Goal: Complete application form: Complete application form

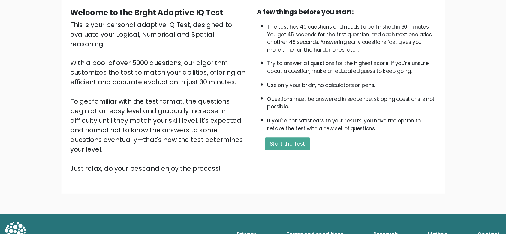
scroll to position [41, 0]
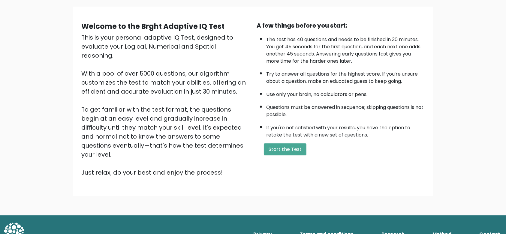
click at [379, 175] on link "Method" at bounding box center [442, 234] width 24 height 12
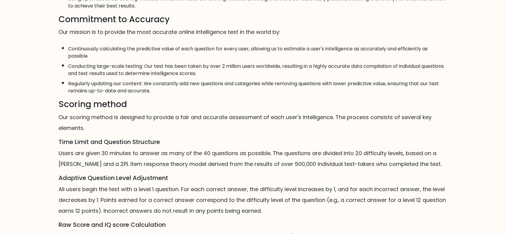
scroll to position [340, 0]
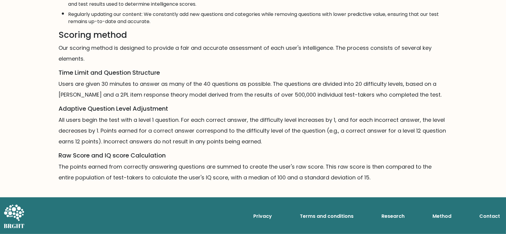
click at [322, 218] on link "Terms and conditions" at bounding box center [326, 216] width 59 height 12
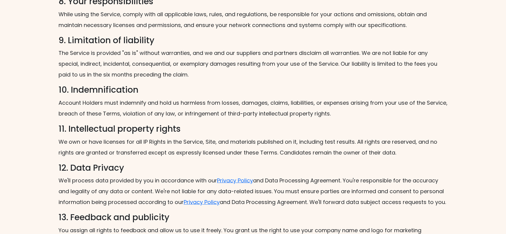
scroll to position [844, 0]
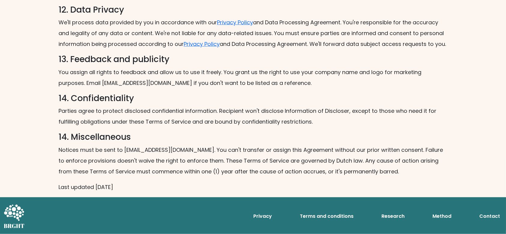
click at [390, 217] on link "Research" at bounding box center [393, 216] width 28 height 12
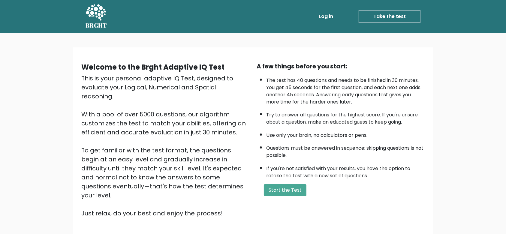
drag, startPoint x: 80, startPoint y: 77, endPoint x: 230, endPoint y: 196, distance: 191.3
click at [230, 196] on div "Welcome to the Brght Adaptive IQ Test This is your personal adaptive IQ Test, d…" at bounding box center [165, 140] width 175 height 156
copy div "This is your personal adaptive IQ Test, designed to evaluate your Logical, Nume…"
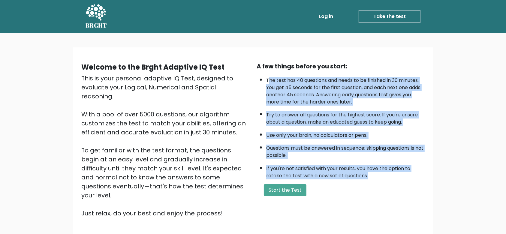
drag, startPoint x: 267, startPoint y: 80, endPoint x: 377, endPoint y: 176, distance: 145.3
click at [377, 176] on ul "The test has 40 questions and needs to be finished in 30 minutes. You get 45 se…" at bounding box center [341, 127] width 168 height 106
click at [276, 97] on li "The test has 40 questions and needs to be finished in 30 minutes. You get 45 se…" at bounding box center [345, 90] width 158 height 32
drag, startPoint x: 266, startPoint y: 78, endPoint x: 374, endPoint y: 176, distance: 145.5
click at [374, 176] on ul "The test has 40 questions and needs to be finished in 30 minutes. You get 45 se…" at bounding box center [341, 127] width 168 height 106
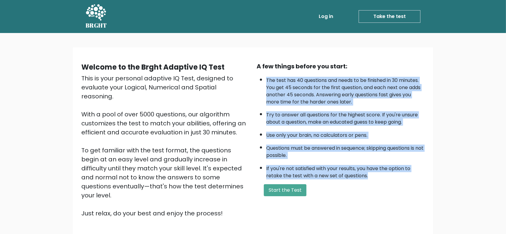
copy ul "The test has 40 questions and needs to be finished in 30 minutes. You get 45 se…"
click at [288, 190] on button "Start the Test" at bounding box center [285, 190] width 43 height 12
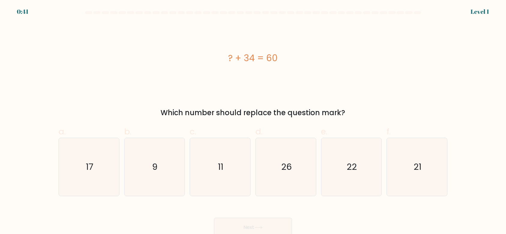
click at [166, 113] on div "Which number should replace the question mark?" at bounding box center [253, 112] width 382 height 11
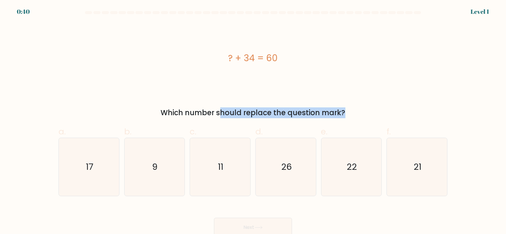
drag, startPoint x: 167, startPoint y: 113, endPoint x: 365, endPoint y: 109, distance: 198.7
click at [365, 109] on div "Which number should replace the question mark?" at bounding box center [253, 112] width 382 height 11
copy form "Which number should replace the question mark?"
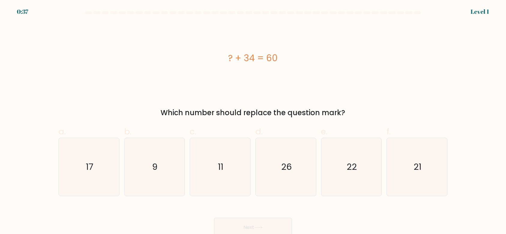
click at [360, 57] on div "? + 34 = 60" at bounding box center [253, 58] width 389 height 14
click at [291, 173] on icon "26" at bounding box center [286, 167] width 58 height 58
click at [253, 121] on input "d. 26" at bounding box center [253, 119] width 0 height 4
radio input "true"
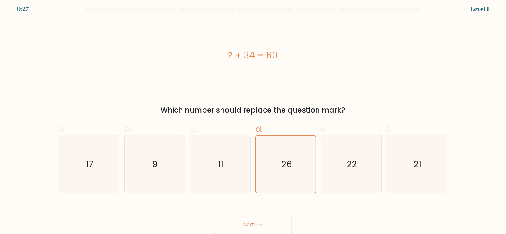
click at [275, 224] on button "Next" at bounding box center [253, 224] width 78 height 19
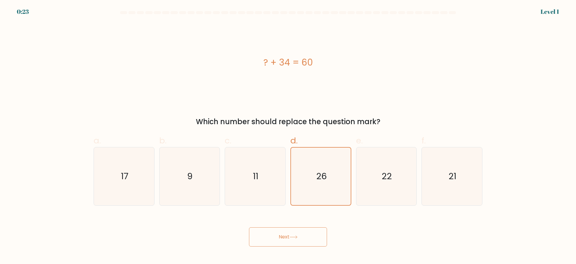
click at [291, 234] on icon at bounding box center [294, 236] width 8 height 3
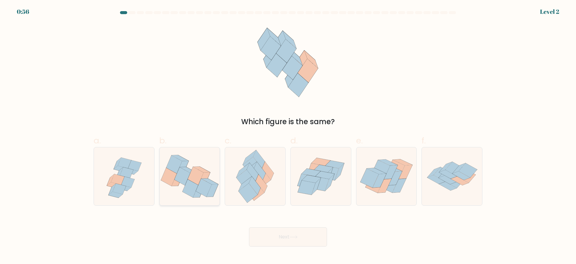
click at [199, 176] on icon at bounding box center [196, 176] width 16 height 18
click at [288, 136] on input "b." at bounding box center [288, 134] width 0 height 4
radio input "true"
click at [285, 234] on button "Next" at bounding box center [288, 236] width 78 height 19
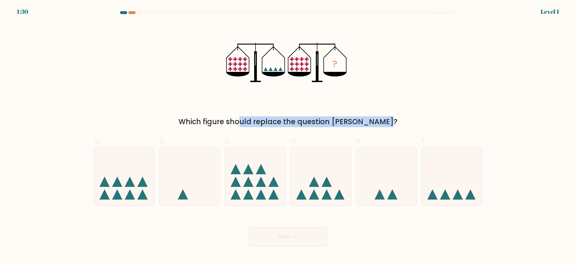
drag, startPoint x: 213, startPoint y: 120, endPoint x: 347, endPoint y: 121, distance: 134.2
click at [347, 121] on div "Which figure should replace the question mark?" at bounding box center [288, 121] width 382 height 11
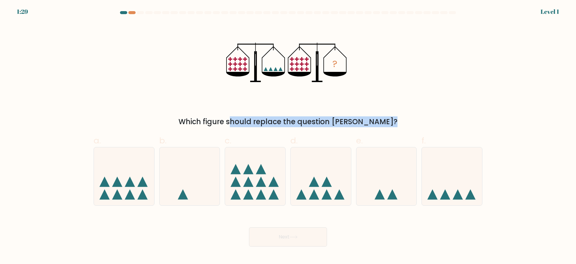
click at [347, 121] on div "Which figure should replace the question mark?" at bounding box center [288, 121] width 382 height 11
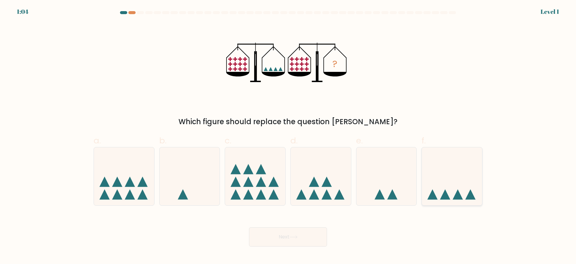
click at [446, 171] on icon at bounding box center [452, 176] width 60 height 50
click at [288, 136] on input "f." at bounding box center [288, 134] width 0 height 4
radio input "true"
click at [284, 234] on button "Next" at bounding box center [288, 236] width 78 height 19
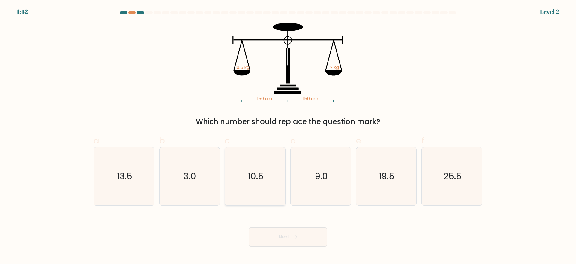
click at [253, 189] on icon "10.5" at bounding box center [255, 176] width 58 height 58
click at [288, 136] on input "c. 10.5" at bounding box center [288, 134] width 0 height 4
radio input "true"
click at [277, 234] on button "Next" at bounding box center [288, 236] width 78 height 19
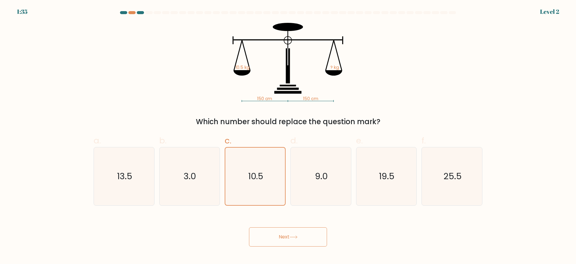
click at [279, 234] on button "Next" at bounding box center [288, 236] width 78 height 19
click at [264, 185] on icon "10.5" at bounding box center [255, 175] width 57 height 57
click at [288, 136] on input "c. 10.5" at bounding box center [288, 134] width 0 height 4
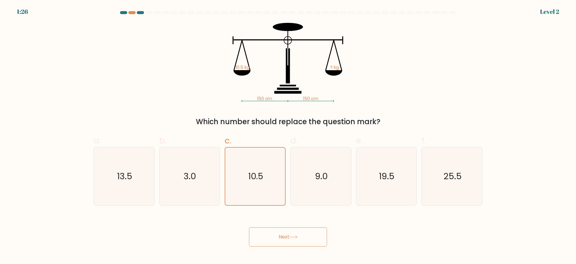
click at [290, 234] on button "Next" at bounding box center [288, 236] width 78 height 19
click at [295, 234] on button "Next" at bounding box center [288, 236] width 78 height 19
click at [284, 230] on button "Next" at bounding box center [288, 236] width 78 height 19
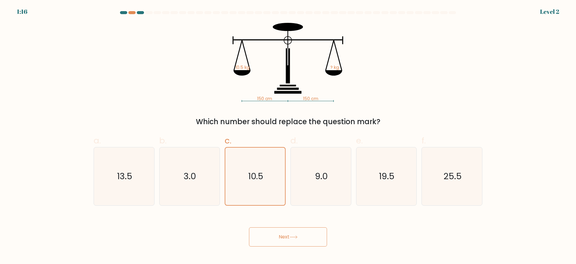
click at [284, 230] on button "Next" at bounding box center [288, 236] width 78 height 19
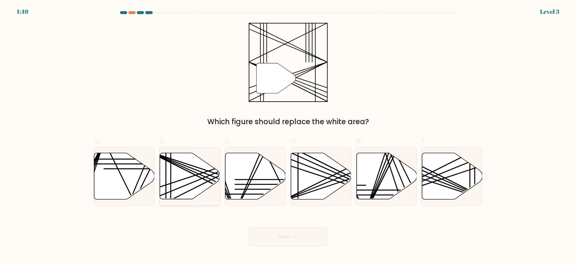
click at [179, 172] on icon at bounding box center [190, 176] width 60 height 46
click at [288, 136] on input "b." at bounding box center [288, 134] width 0 height 4
radio input "true"
click at [279, 234] on button "Next" at bounding box center [288, 236] width 78 height 19
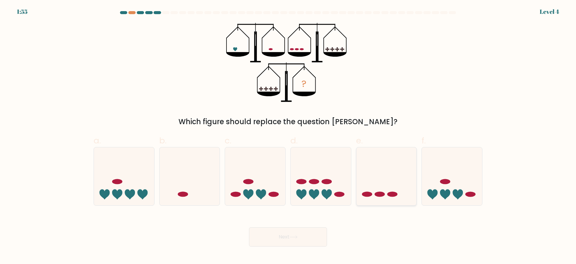
click at [376, 181] on icon at bounding box center [387, 176] width 60 height 50
click at [288, 136] on input "e." at bounding box center [288, 134] width 0 height 4
radio input "true"
click at [315, 234] on button "Next" at bounding box center [288, 236] width 78 height 19
click at [295, 230] on button "Next" at bounding box center [288, 236] width 78 height 19
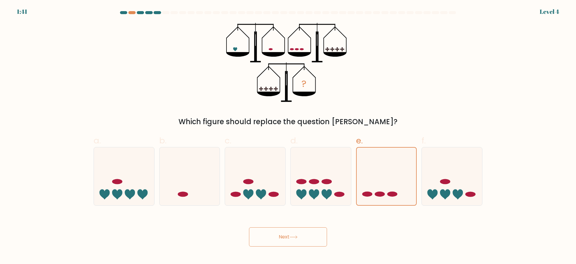
click at [301, 234] on button "Next" at bounding box center [288, 236] width 78 height 19
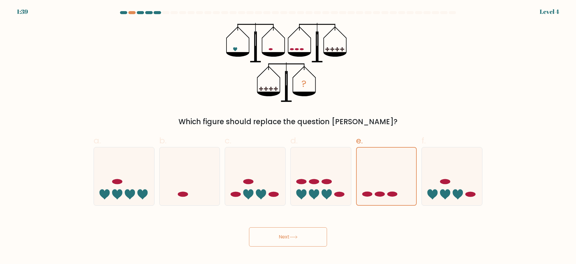
click at [301, 234] on button "Next" at bounding box center [288, 236] width 78 height 19
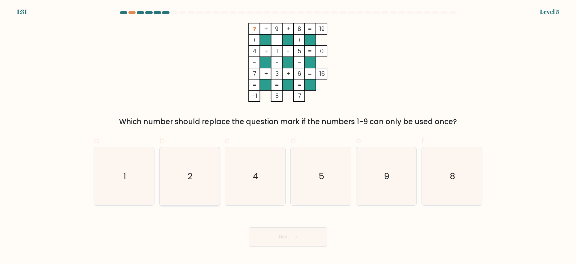
click at [204, 178] on icon "2" at bounding box center [190, 176] width 58 height 58
click at [288, 136] on input "b. 2" at bounding box center [288, 134] width 0 height 4
radio input "true"
click at [274, 234] on button "Next" at bounding box center [288, 236] width 78 height 19
click at [287, 234] on button "Next" at bounding box center [288, 236] width 78 height 19
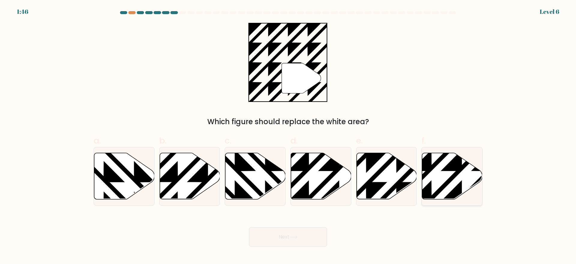
click at [443, 172] on icon at bounding box center [452, 176] width 60 height 46
click at [288, 136] on input "f." at bounding box center [288, 134] width 0 height 4
radio input "true"
click at [373, 175] on icon at bounding box center [387, 176] width 60 height 46
click at [288, 136] on input "e." at bounding box center [288, 134] width 0 height 4
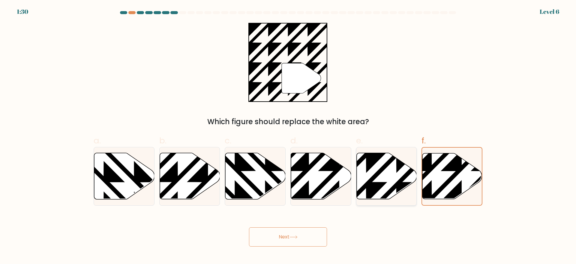
radio input "true"
click at [302, 234] on button "Next" at bounding box center [288, 236] width 78 height 19
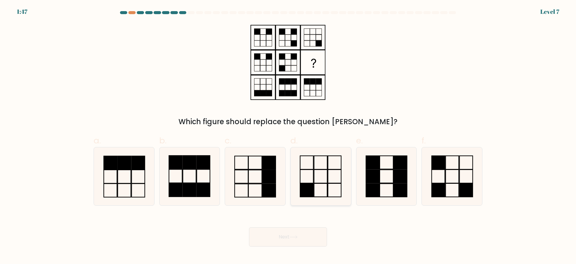
click at [341, 185] on rect at bounding box center [334, 190] width 13 height 14
click at [288, 136] on input "d." at bounding box center [288, 134] width 0 height 4
radio input "true"
click at [318, 231] on button "Next" at bounding box center [288, 236] width 78 height 19
click at [305, 234] on button "Next" at bounding box center [288, 236] width 78 height 19
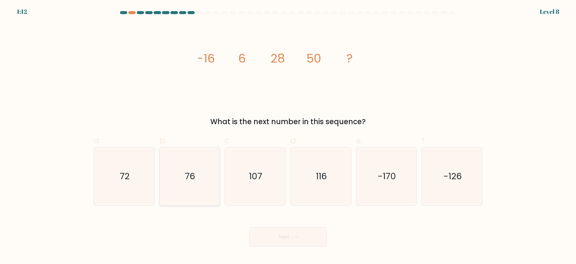
click at [206, 182] on icon "76" at bounding box center [190, 176] width 58 height 58
click at [288, 136] on input "b. 76" at bounding box center [288, 134] width 0 height 4
radio input "true"
click at [127, 189] on icon "72" at bounding box center [124, 176] width 58 height 58
click at [288, 136] on input "a. 72" at bounding box center [288, 134] width 0 height 4
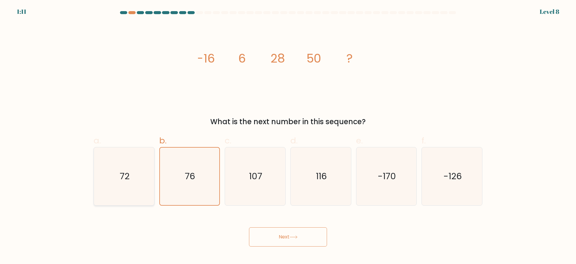
radio input "true"
click at [269, 232] on button "Next" at bounding box center [288, 236] width 78 height 19
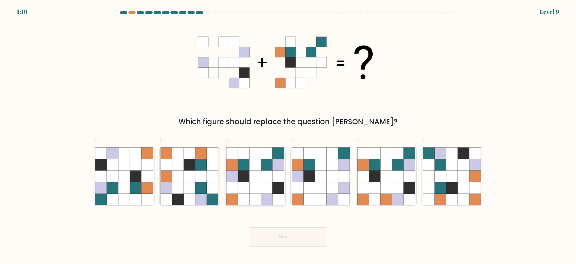
click at [255, 175] on icon at bounding box center [254, 175] width 11 height 11
click at [288, 136] on input "c." at bounding box center [288, 134] width 0 height 4
radio input "true"
click at [299, 232] on button "Next" at bounding box center [288, 236] width 78 height 19
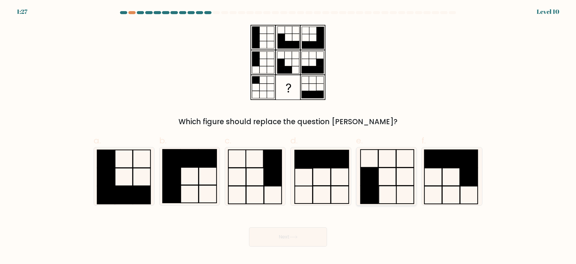
click at [401, 176] on icon at bounding box center [386, 176] width 58 height 58
click at [288, 136] on input "e." at bounding box center [288, 134] width 0 height 4
radio input "true"
click at [312, 234] on button "Next" at bounding box center [288, 236] width 78 height 19
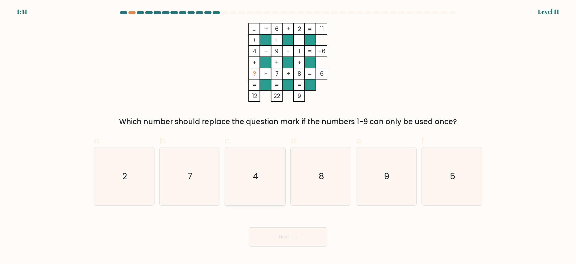
click at [249, 193] on icon "4" at bounding box center [255, 176] width 58 height 58
click at [288, 136] on input "c. 4" at bounding box center [288, 134] width 0 height 4
radio input "true"
click at [393, 178] on icon "9" at bounding box center [386, 176] width 58 height 58
click at [288, 136] on input "e. 9" at bounding box center [288, 134] width 0 height 4
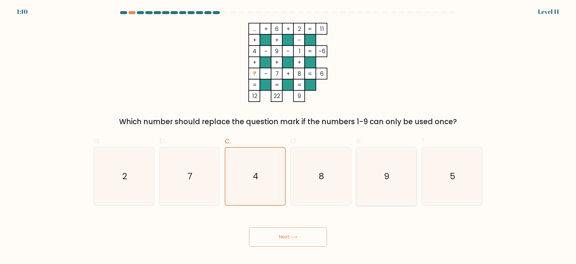
radio input "true"
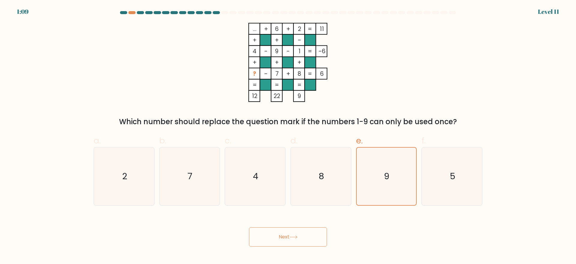
click at [298, 234] on icon at bounding box center [294, 236] width 8 height 3
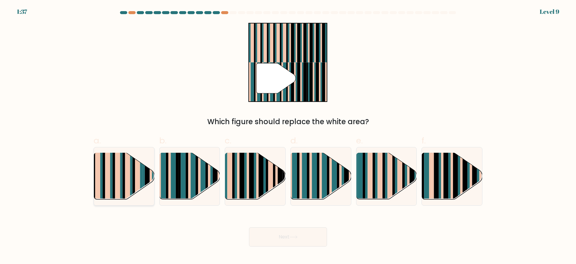
click at [127, 167] on rect at bounding box center [127, 171] width 5 height 60
click at [288, 136] on input "a." at bounding box center [288, 134] width 0 height 4
radio input "true"
click at [458, 180] on rect at bounding box center [455, 181] width 5 height 60
click at [288, 136] on input "f." at bounding box center [288, 134] width 0 height 4
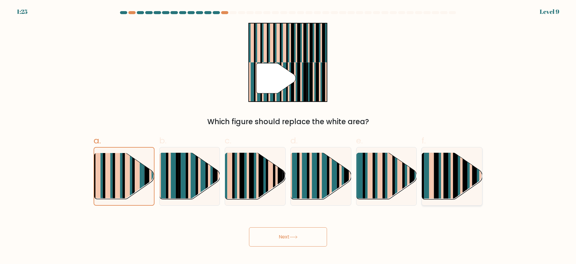
radio input "true"
click at [305, 234] on button "Next" at bounding box center [288, 236] width 78 height 19
click at [287, 232] on button "Next" at bounding box center [288, 236] width 78 height 19
click at [283, 234] on button "Next" at bounding box center [288, 236] width 78 height 19
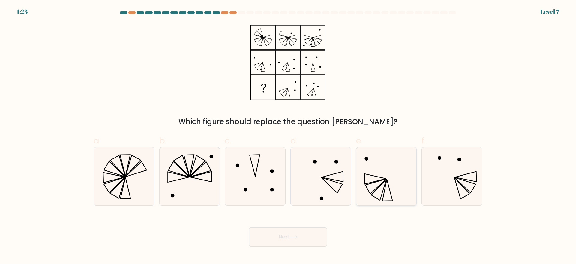
click at [396, 179] on icon at bounding box center [386, 176] width 58 height 58
click at [288, 136] on input "e." at bounding box center [288, 134] width 0 height 4
radio input "true"
click at [321, 232] on button "Next" at bounding box center [288, 236] width 78 height 19
click at [294, 233] on button "Next" at bounding box center [288, 236] width 78 height 19
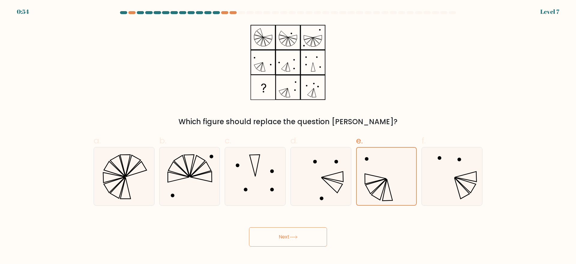
click at [294, 233] on button "Next" at bounding box center [288, 236] width 78 height 19
click at [295, 230] on button "Next" at bounding box center [288, 236] width 78 height 19
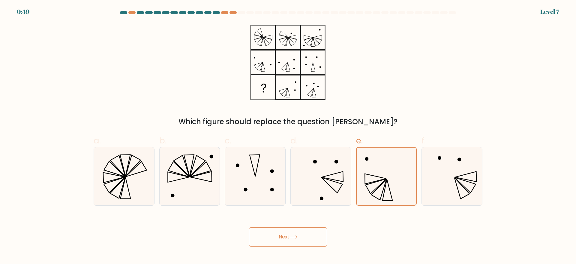
click at [295, 230] on button "Next" at bounding box center [288, 236] width 78 height 19
click at [296, 234] on icon at bounding box center [294, 236] width 8 height 3
click at [291, 234] on icon at bounding box center [294, 236] width 8 height 3
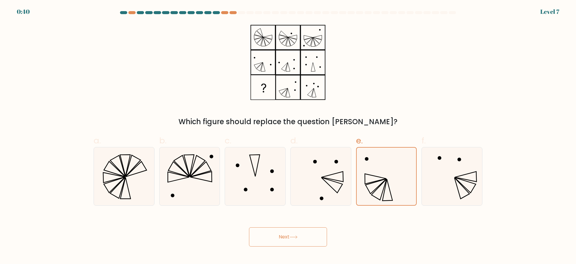
click at [291, 234] on icon at bounding box center [294, 236] width 8 height 3
click at [289, 234] on button "Next" at bounding box center [288, 236] width 78 height 19
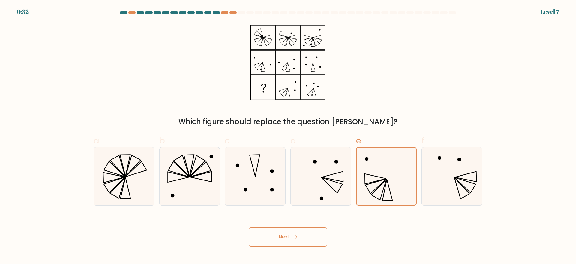
click at [289, 234] on button "Next" at bounding box center [288, 236] width 78 height 19
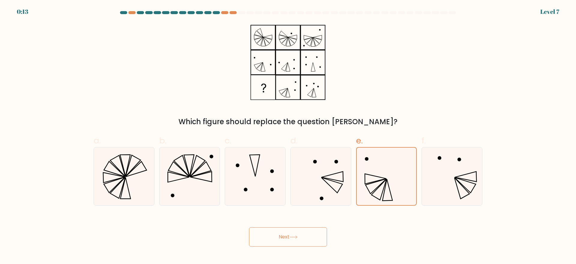
click at [289, 234] on button "Next" at bounding box center [288, 236] width 78 height 19
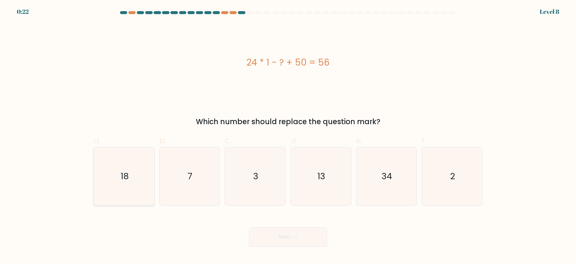
click at [137, 184] on icon "18" at bounding box center [124, 176] width 58 height 58
click at [288, 136] on input "a. 18" at bounding box center [288, 134] width 0 height 4
radio input "true"
click at [264, 231] on button "Next" at bounding box center [288, 236] width 78 height 19
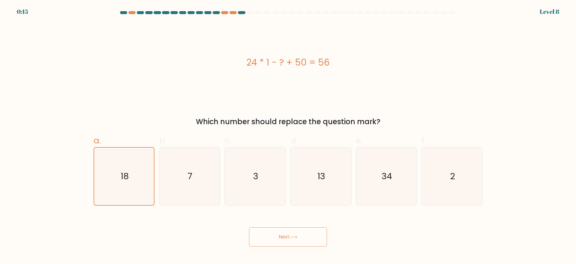
click at [290, 233] on button "Next" at bounding box center [288, 236] width 78 height 19
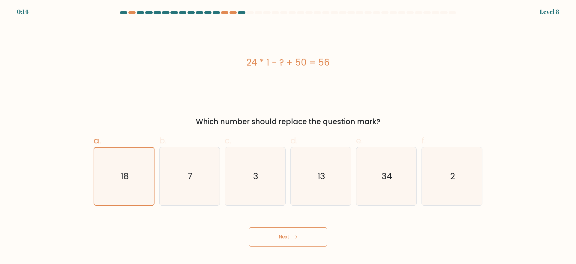
click at [290, 233] on button "Next" at bounding box center [288, 236] width 78 height 19
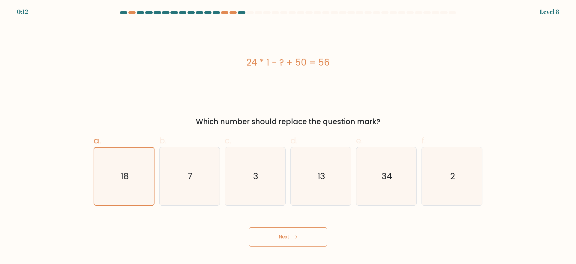
click at [290, 233] on button "Next" at bounding box center [288, 236] width 78 height 19
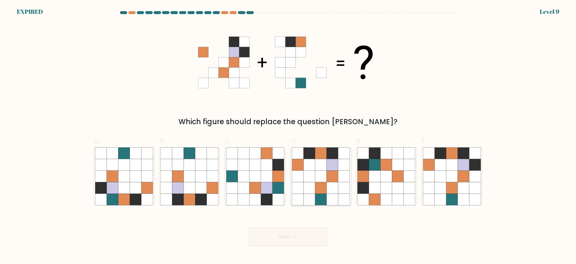
click at [326, 167] on icon at bounding box center [320, 164] width 11 height 11
click at [288, 136] on input "d." at bounding box center [288, 134] width 0 height 4
radio input "true"
click at [288, 234] on button "Next" at bounding box center [288, 236] width 78 height 19
click at [285, 234] on button "Next" at bounding box center [288, 236] width 78 height 19
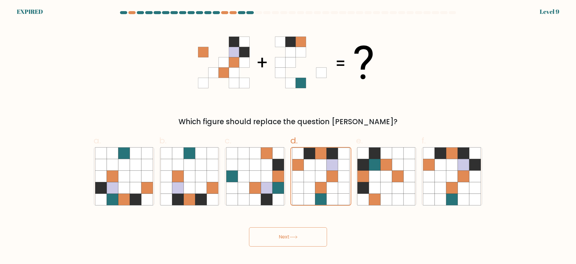
click at [285, 234] on button "Next" at bounding box center [288, 236] width 78 height 19
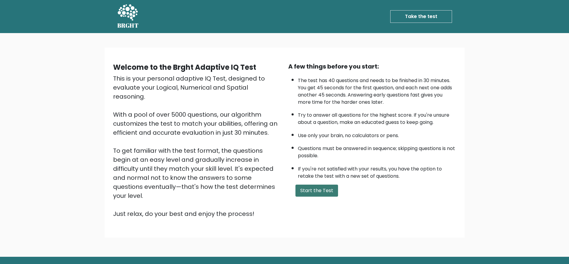
click at [316, 188] on button "Start the Test" at bounding box center [317, 190] width 43 height 12
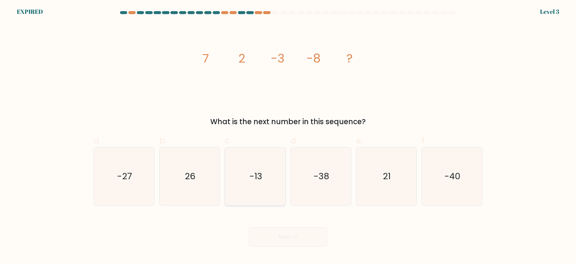
click at [259, 180] on text "-13" at bounding box center [255, 176] width 13 height 12
click at [288, 136] on input "c. -13" at bounding box center [288, 134] width 0 height 4
radio input "true"
click at [266, 190] on icon "-13" at bounding box center [255, 175] width 57 height 57
click at [288, 136] on input "c. -13" at bounding box center [288, 134] width 0 height 4
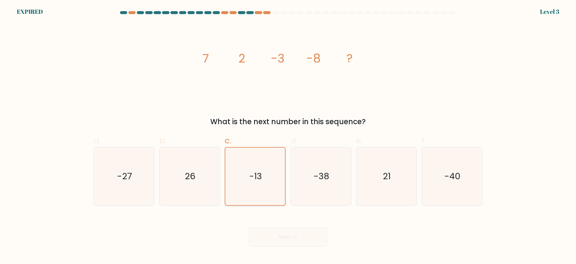
click at [266, 190] on icon "-13" at bounding box center [255, 175] width 57 height 57
click at [288, 136] on input "c. -13" at bounding box center [288, 134] width 0 height 4
click at [266, 190] on icon "-13" at bounding box center [255, 175] width 57 height 57
click at [288, 136] on input "c. -13" at bounding box center [288, 134] width 0 height 4
click at [266, 190] on icon "-13" at bounding box center [255, 175] width 57 height 57
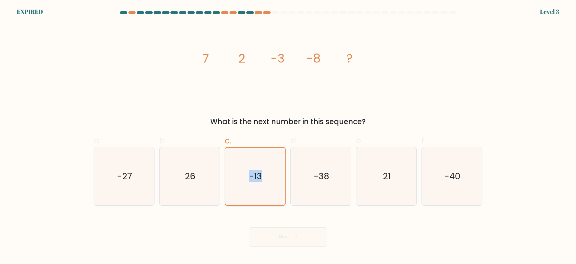
click at [288, 136] on input "c. -13" at bounding box center [288, 134] width 0 height 4
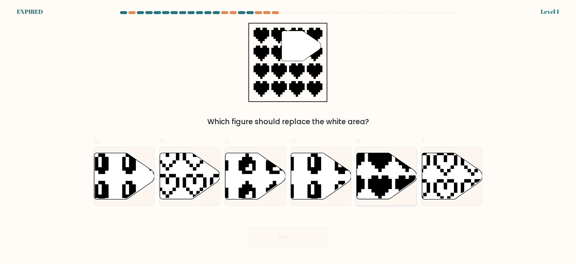
click at [378, 188] on icon at bounding box center [366, 201] width 106 height 106
click at [288, 136] on input "e." at bounding box center [288, 134] width 0 height 4
radio input "true"
click at [383, 182] on icon at bounding box center [366, 200] width 105 height 105
click at [288, 136] on input "e." at bounding box center [288, 134] width 0 height 4
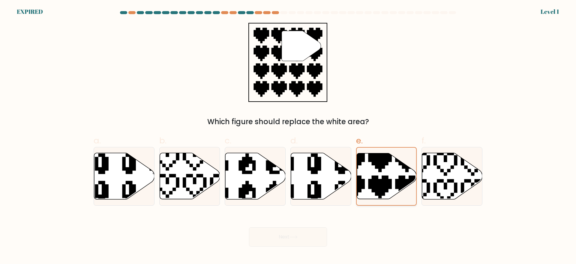
click at [383, 182] on icon at bounding box center [366, 200] width 105 height 105
click at [288, 136] on input "e." at bounding box center [288, 134] width 0 height 4
click at [383, 182] on icon at bounding box center [366, 200] width 105 height 105
click at [288, 136] on input "e." at bounding box center [288, 134] width 0 height 4
click at [383, 182] on icon at bounding box center [366, 200] width 105 height 105
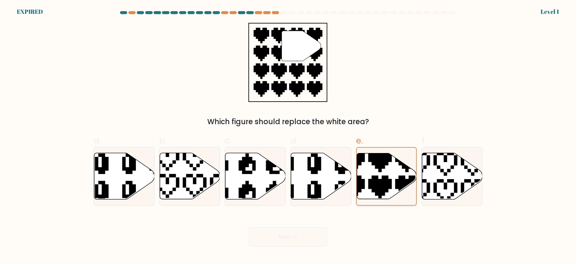
click at [288, 136] on input "e." at bounding box center [288, 134] width 0 height 4
click at [383, 182] on icon at bounding box center [366, 200] width 105 height 105
click at [288, 136] on input "e." at bounding box center [288, 134] width 0 height 4
click at [383, 182] on icon at bounding box center [366, 200] width 105 height 105
click at [288, 136] on input "e." at bounding box center [288, 134] width 0 height 4
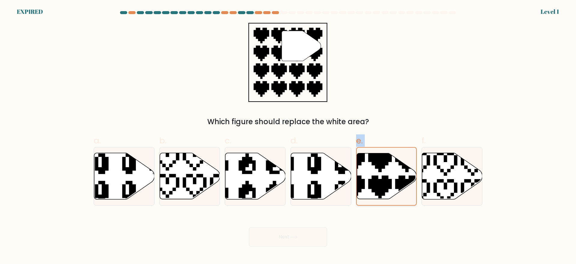
click at [383, 182] on icon at bounding box center [366, 200] width 105 height 105
click at [288, 136] on input "e." at bounding box center [288, 134] width 0 height 4
click at [383, 182] on icon at bounding box center [366, 200] width 105 height 105
click at [288, 136] on input "e." at bounding box center [288, 134] width 0 height 4
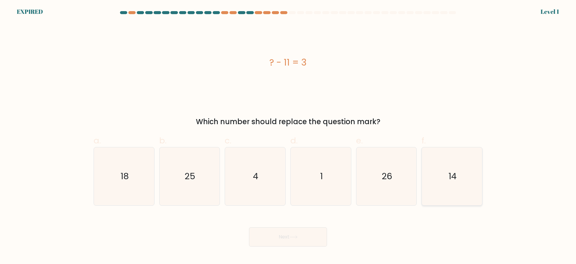
click at [460, 179] on icon "14" at bounding box center [452, 176] width 58 height 58
click at [288, 136] on input "f. 14" at bounding box center [288, 134] width 0 height 4
radio input "true"
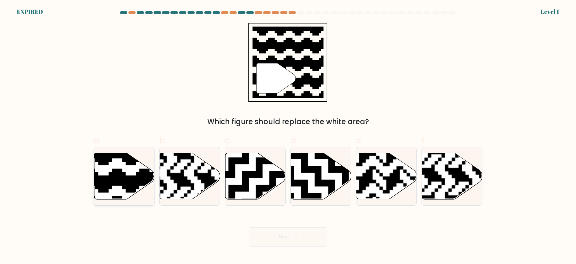
click at [113, 172] on icon at bounding box center [142, 151] width 109 height 109
click at [288, 136] on input "a." at bounding box center [288, 134] width 0 height 4
radio input "true"
click at [113, 172] on icon at bounding box center [143, 151] width 108 height 108
click at [288, 136] on input "a." at bounding box center [288, 134] width 0 height 4
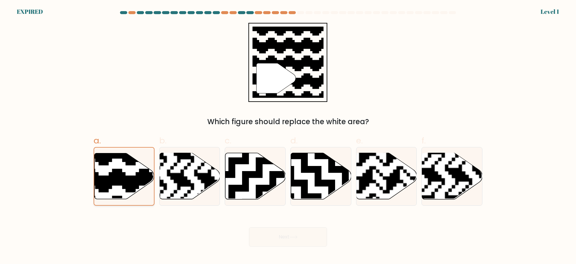
click at [113, 172] on icon at bounding box center [143, 151] width 108 height 108
click at [288, 136] on input "a." at bounding box center [288, 134] width 0 height 4
click at [113, 172] on icon at bounding box center [143, 151] width 108 height 108
click at [288, 136] on input "a." at bounding box center [288, 134] width 0 height 4
click at [113, 172] on icon at bounding box center [143, 151] width 108 height 108
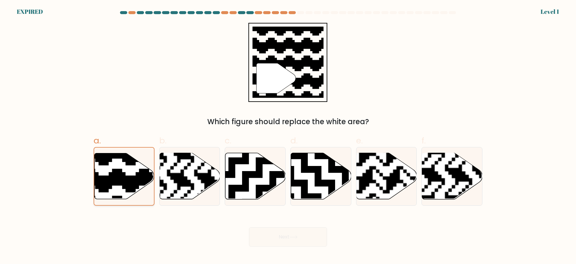
click at [288, 136] on input "a." at bounding box center [288, 134] width 0 height 4
click at [113, 172] on icon at bounding box center [143, 151] width 108 height 108
click at [288, 136] on input "a." at bounding box center [288, 134] width 0 height 4
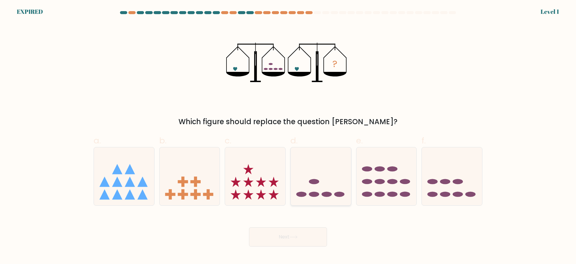
click at [333, 175] on icon at bounding box center [321, 176] width 60 height 50
click at [288, 136] on input "d." at bounding box center [288, 134] width 0 height 4
radio input "true"
click at [333, 175] on icon at bounding box center [321, 176] width 60 height 50
click at [288, 136] on input "d." at bounding box center [288, 134] width 0 height 4
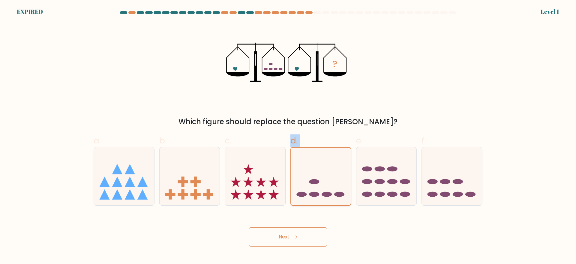
click at [333, 175] on icon at bounding box center [321, 176] width 60 height 50
click at [288, 136] on input "d." at bounding box center [288, 134] width 0 height 4
click at [333, 175] on icon at bounding box center [321, 176] width 60 height 50
click at [288, 136] on input "d." at bounding box center [288, 134] width 0 height 4
click at [283, 242] on button "Next" at bounding box center [288, 236] width 78 height 19
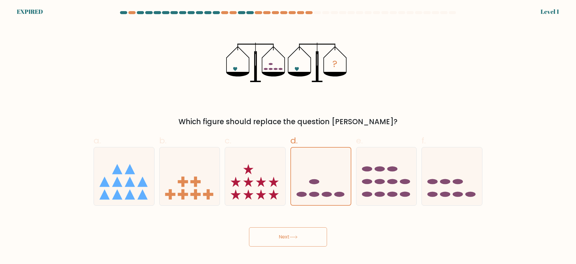
click at [283, 242] on button "Next" at bounding box center [288, 236] width 78 height 19
click at [330, 183] on icon at bounding box center [321, 176] width 60 height 50
click at [288, 136] on input "d." at bounding box center [288, 134] width 0 height 4
click at [330, 183] on icon at bounding box center [321, 176] width 60 height 50
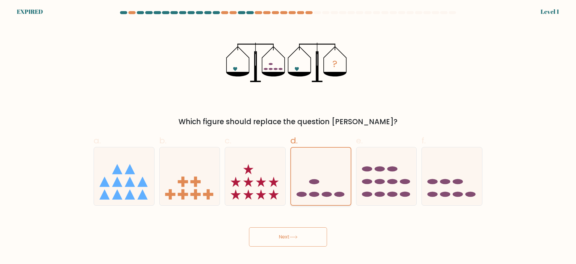
click at [288, 136] on input "d." at bounding box center [288, 134] width 0 height 4
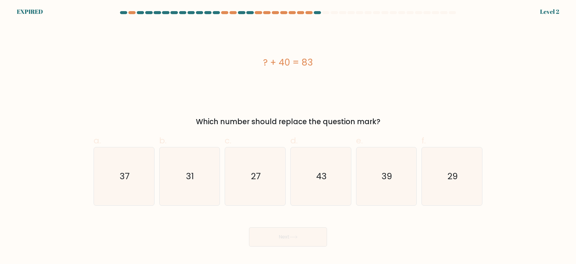
click at [330, 183] on icon "43" at bounding box center [321, 176] width 58 height 58
click at [288, 136] on input "d. 43" at bounding box center [288, 134] width 0 height 4
radio input "true"
click at [297, 238] on icon at bounding box center [294, 236] width 8 height 3
click at [332, 155] on icon "43" at bounding box center [321, 176] width 58 height 58
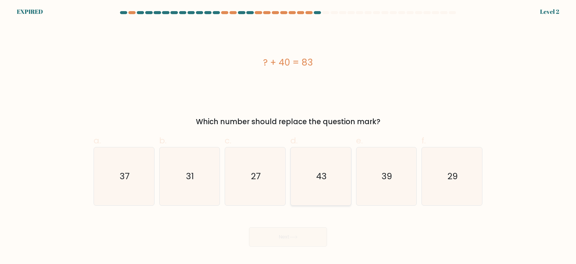
click at [288, 136] on input "d. 43" at bounding box center [288, 134] width 0 height 4
radio input "true"
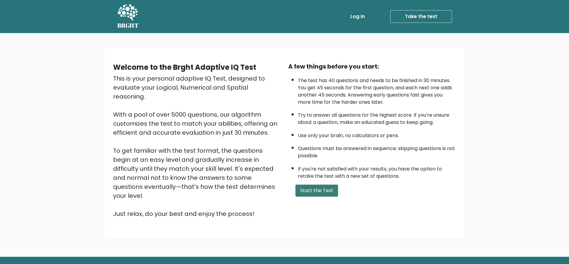
click at [309, 186] on button "Start the Test" at bounding box center [317, 190] width 43 height 12
